Goal: Navigation & Orientation: Understand site structure

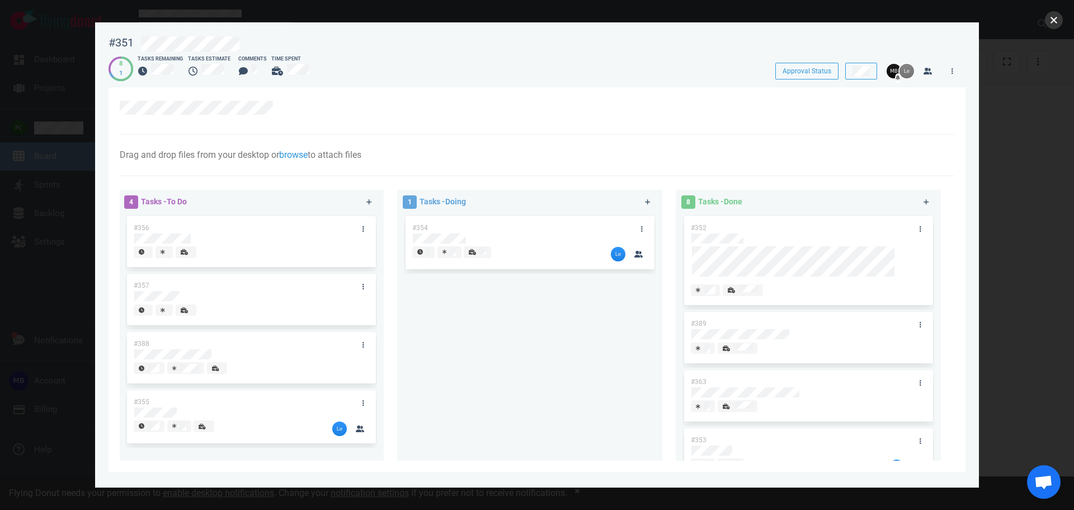
click at [1048, 24] on button "close" at bounding box center [1054, 20] width 18 height 18
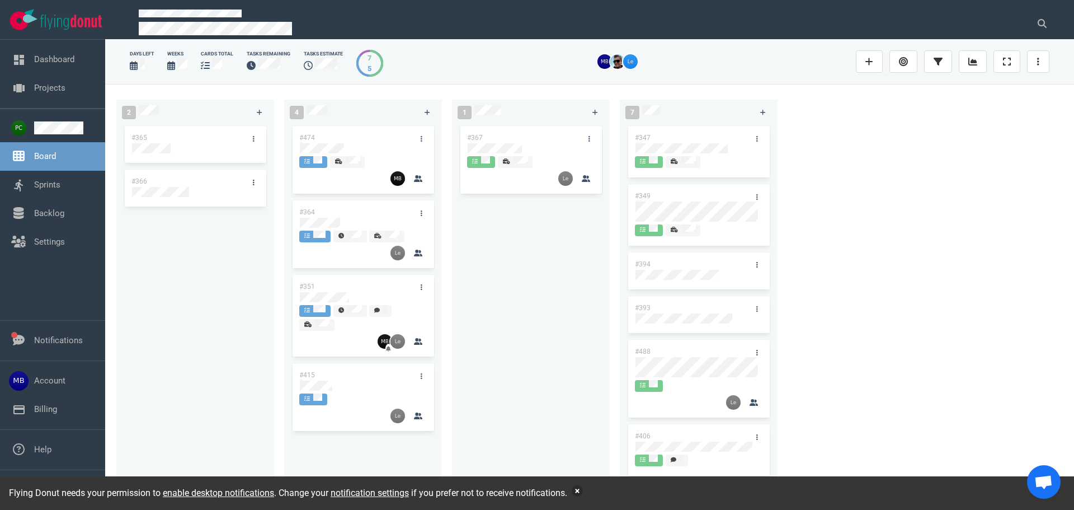
click at [579, 489] on button "button" at bounding box center [577, 490] width 11 height 11
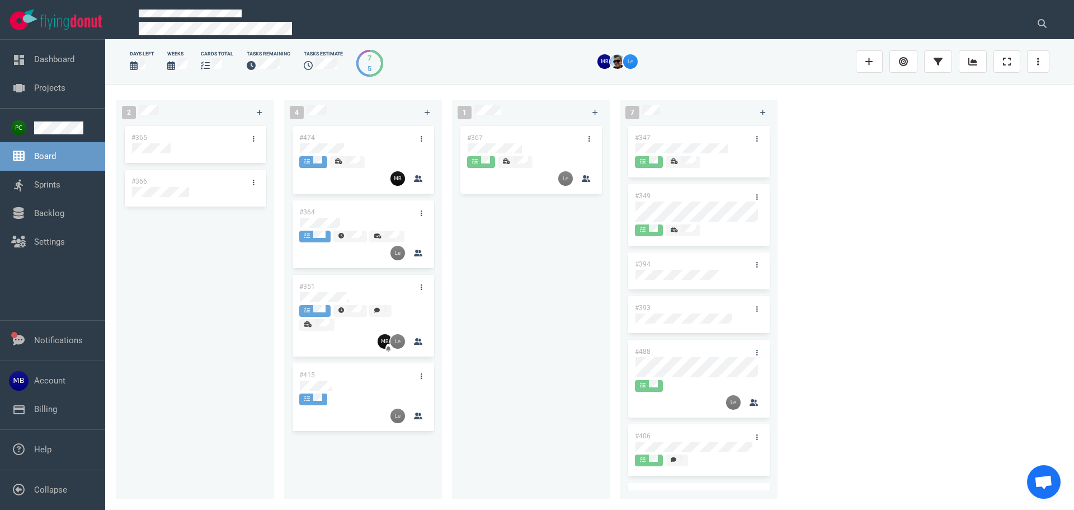
click at [909, 341] on div "2 #365 #366 4 #474 #364 #351 #415 1 #367 7 #347 #349 #394 #393 #488 #406 #430" at bounding box center [589, 296] width 969 height 425
click at [70, 59] on link "Dashboard" at bounding box center [54, 59] width 40 height 10
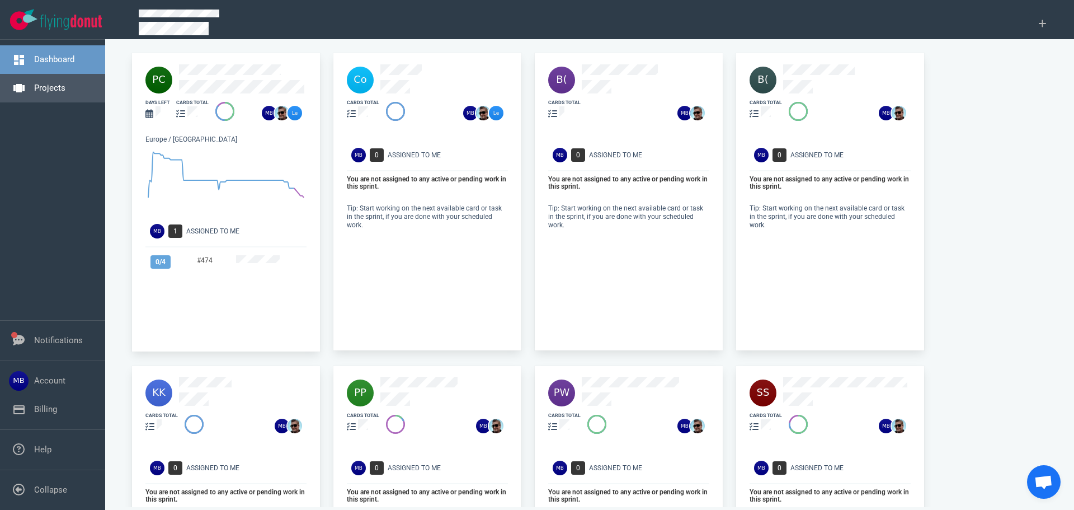
click at [37, 87] on link "Projects" at bounding box center [49, 88] width 31 height 10
